Goal: Navigation & Orientation: Go to known website

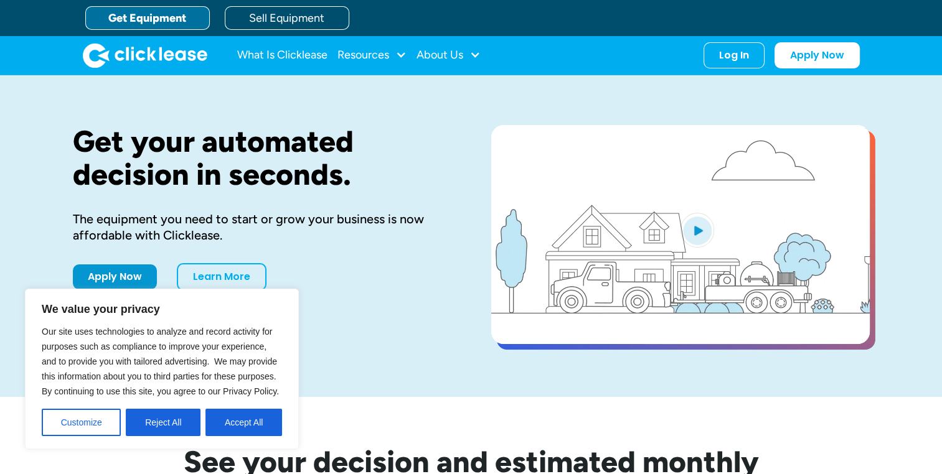
click at [736, 66] on div "Log In Account login I use Clicklease to get my equipment Partner Portal I offe…" at bounding box center [781, 55] width 156 height 26
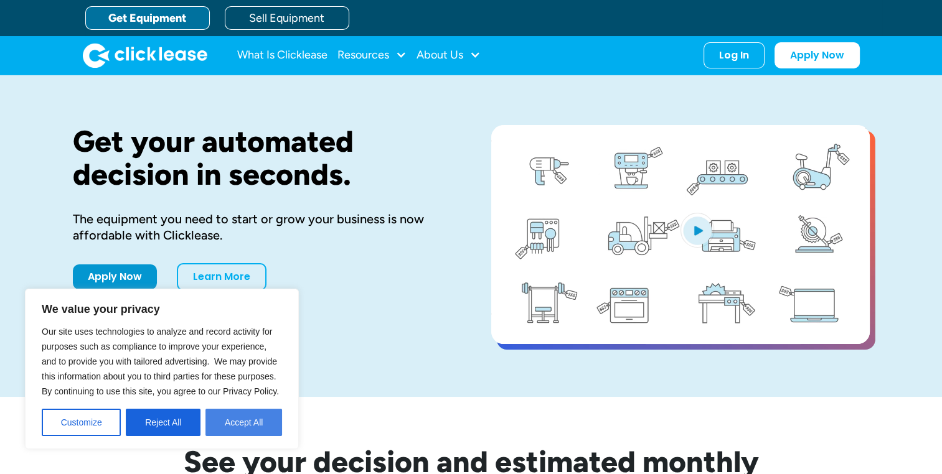
click at [219, 420] on button "Accept All" at bounding box center [243, 422] width 77 height 27
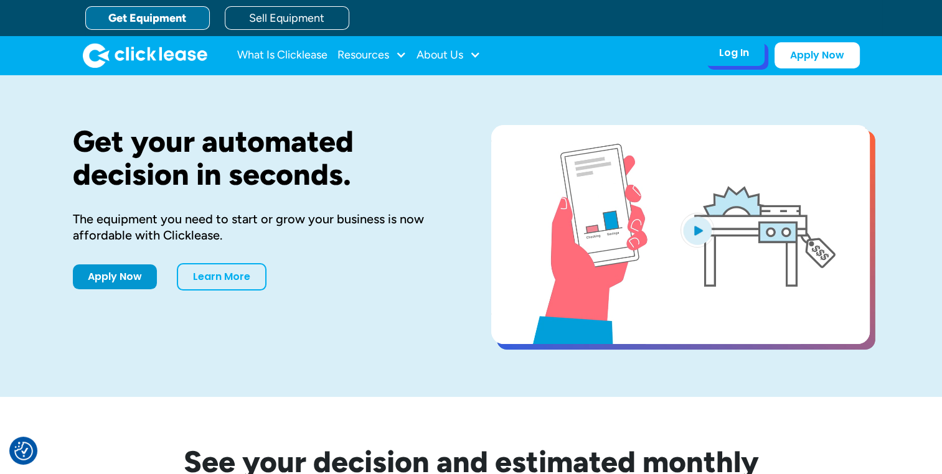
click at [728, 63] on div "Log In Account login I use Clicklease to get my equipment Partner Portal I offe…" at bounding box center [733, 53] width 61 height 26
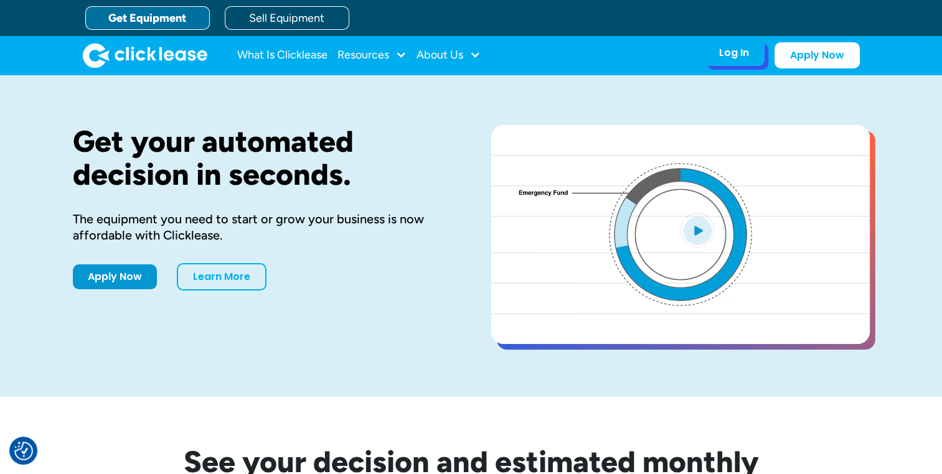
click at [722, 56] on div "Log In" at bounding box center [734, 53] width 30 height 12
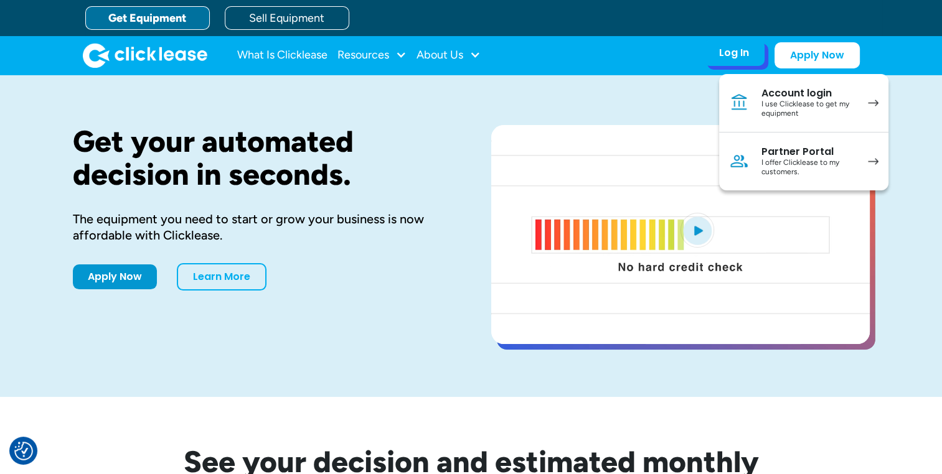
click at [816, 111] on div "I use Clicklease to get my equipment" at bounding box center [808, 109] width 94 height 19
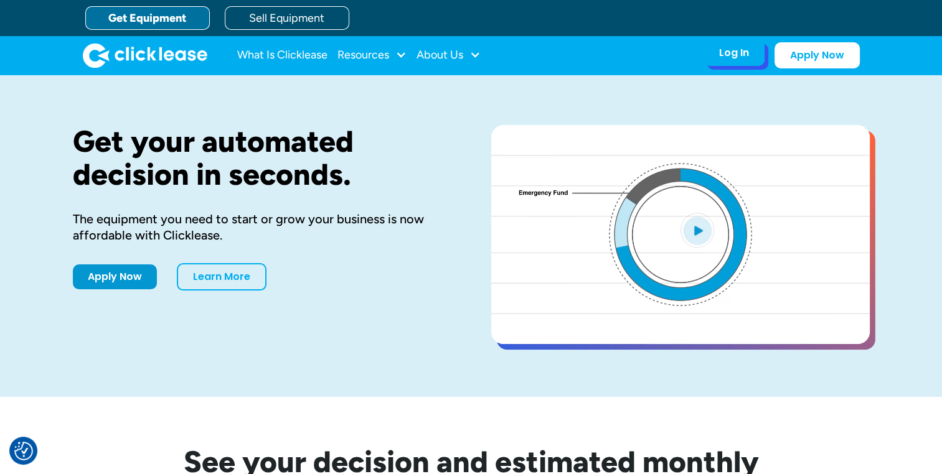
click at [724, 54] on div "Log In" at bounding box center [734, 53] width 30 height 12
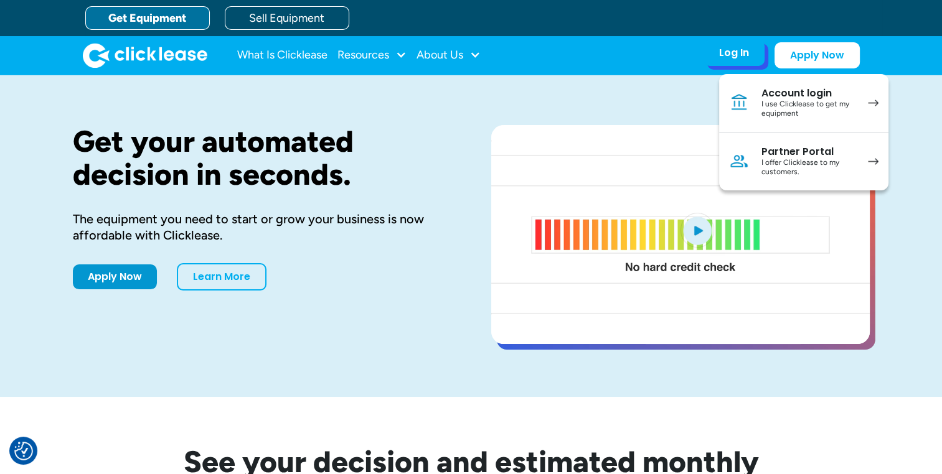
click at [787, 116] on div "I use Clicklease to get my equipment" at bounding box center [808, 109] width 94 height 19
